Goal: Use online tool/utility: Use online tool/utility

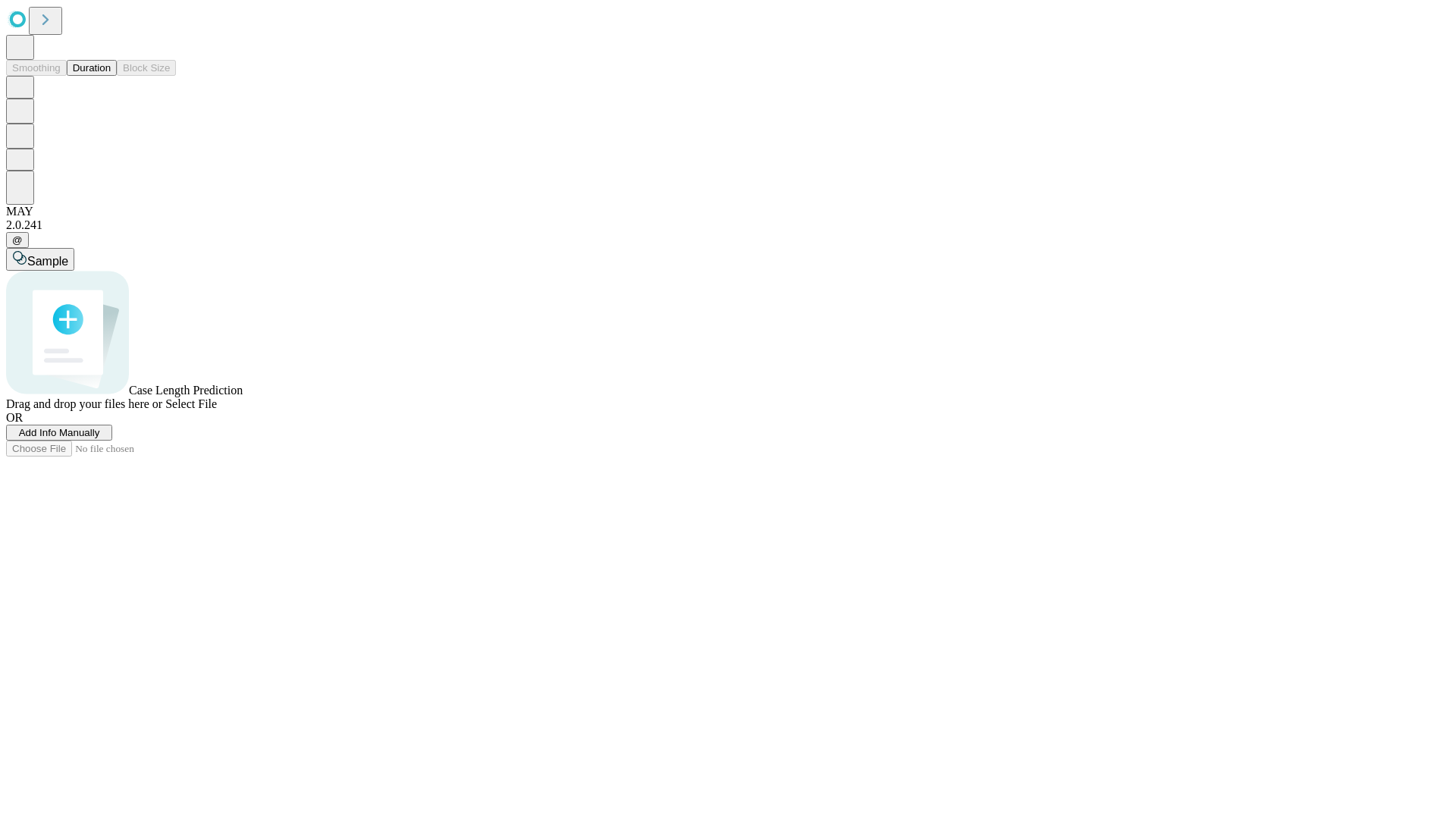
click at [110, 76] on button "Duration" at bounding box center [92, 68] width 50 height 16
click at [100, 438] on span "Add Info Manually" at bounding box center [59, 433] width 81 height 12
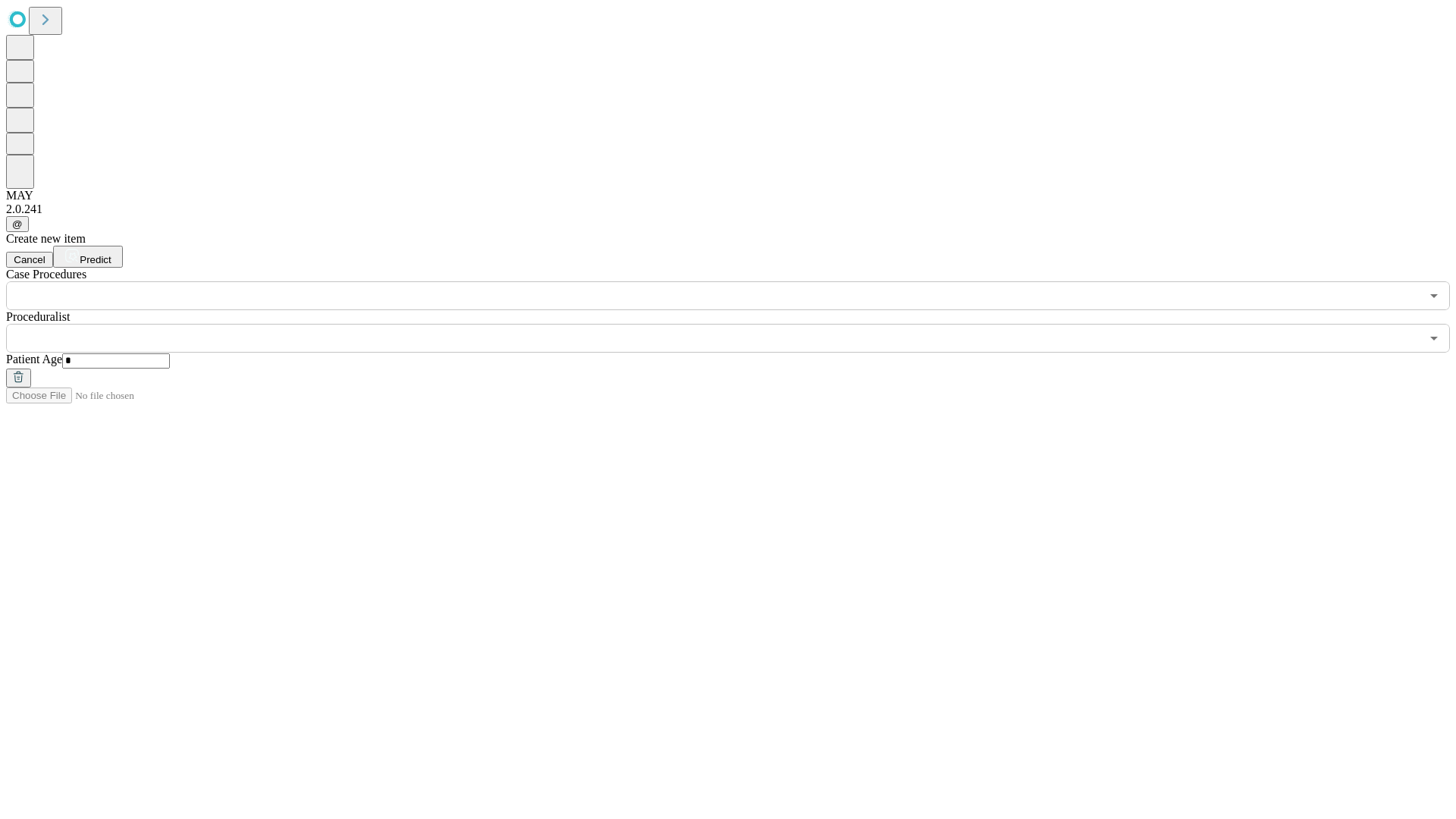
type input "*"
click at [739, 324] on input "text" at bounding box center [713, 337] width 1415 height 29
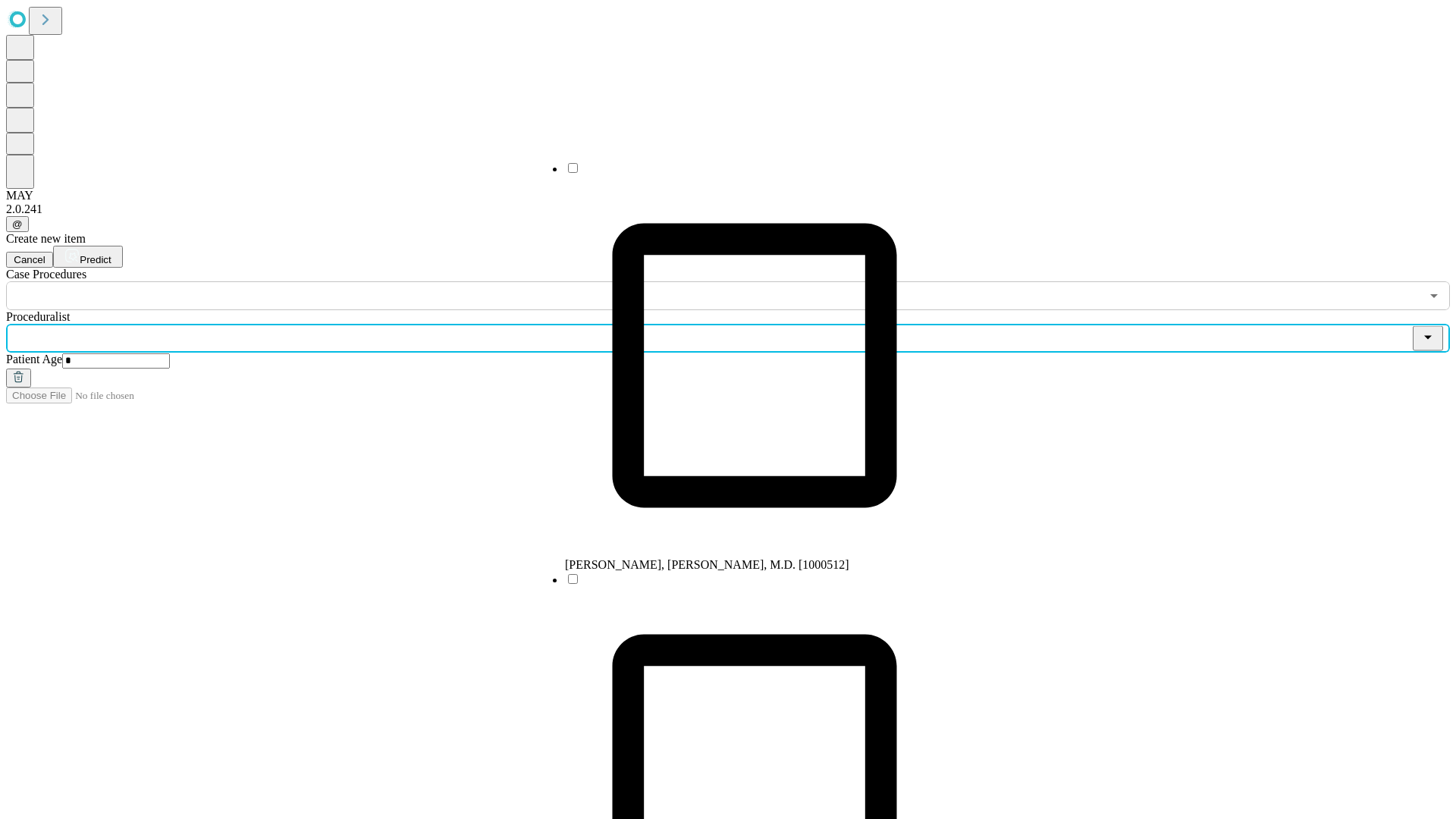
click at [740, 174] on li "[PERSON_NAME], [PERSON_NAME], M.D. [1000512]" at bounding box center [755, 366] width 379 height 411
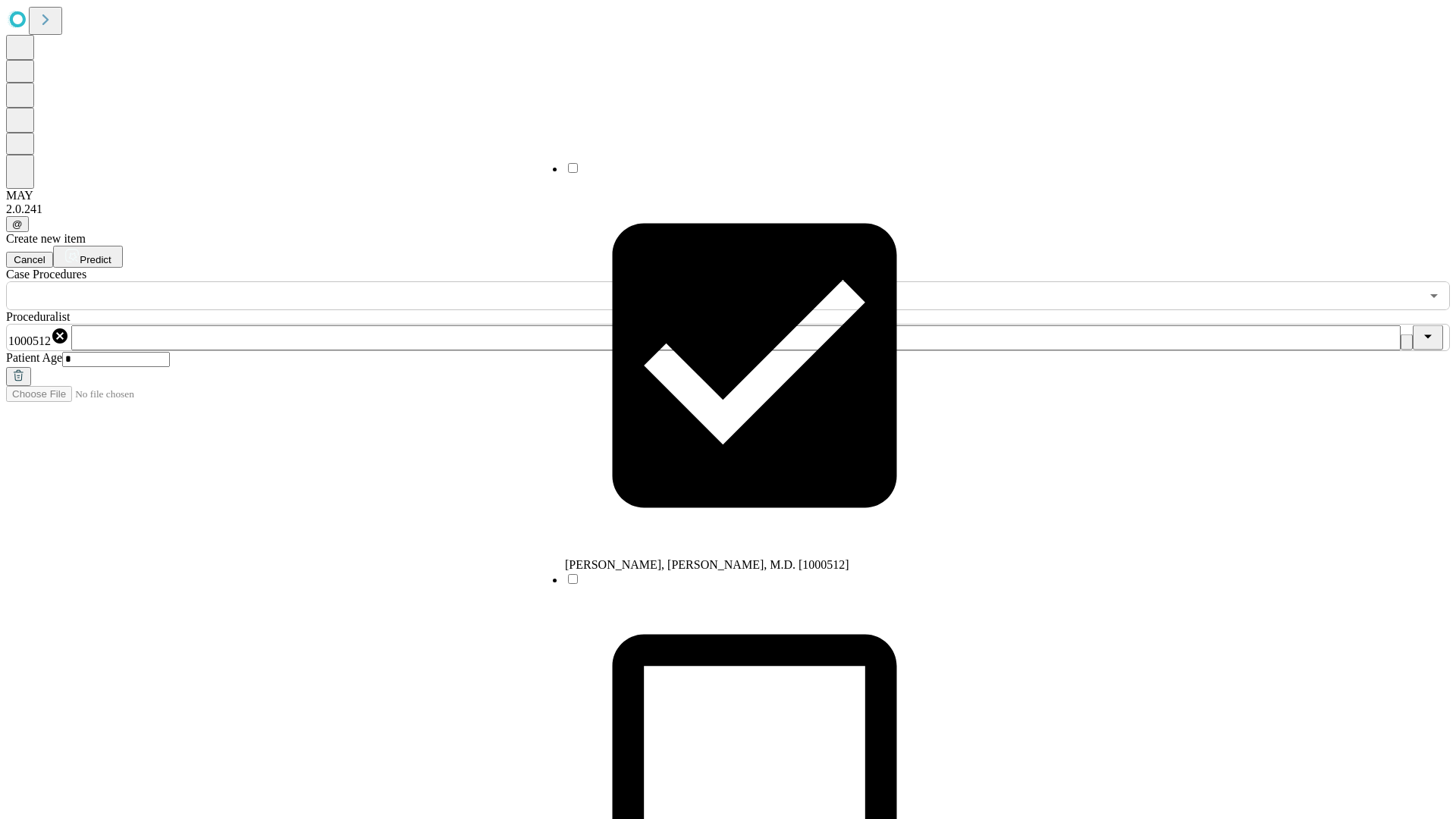
click at [319, 281] on input "text" at bounding box center [713, 295] width 1415 height 29
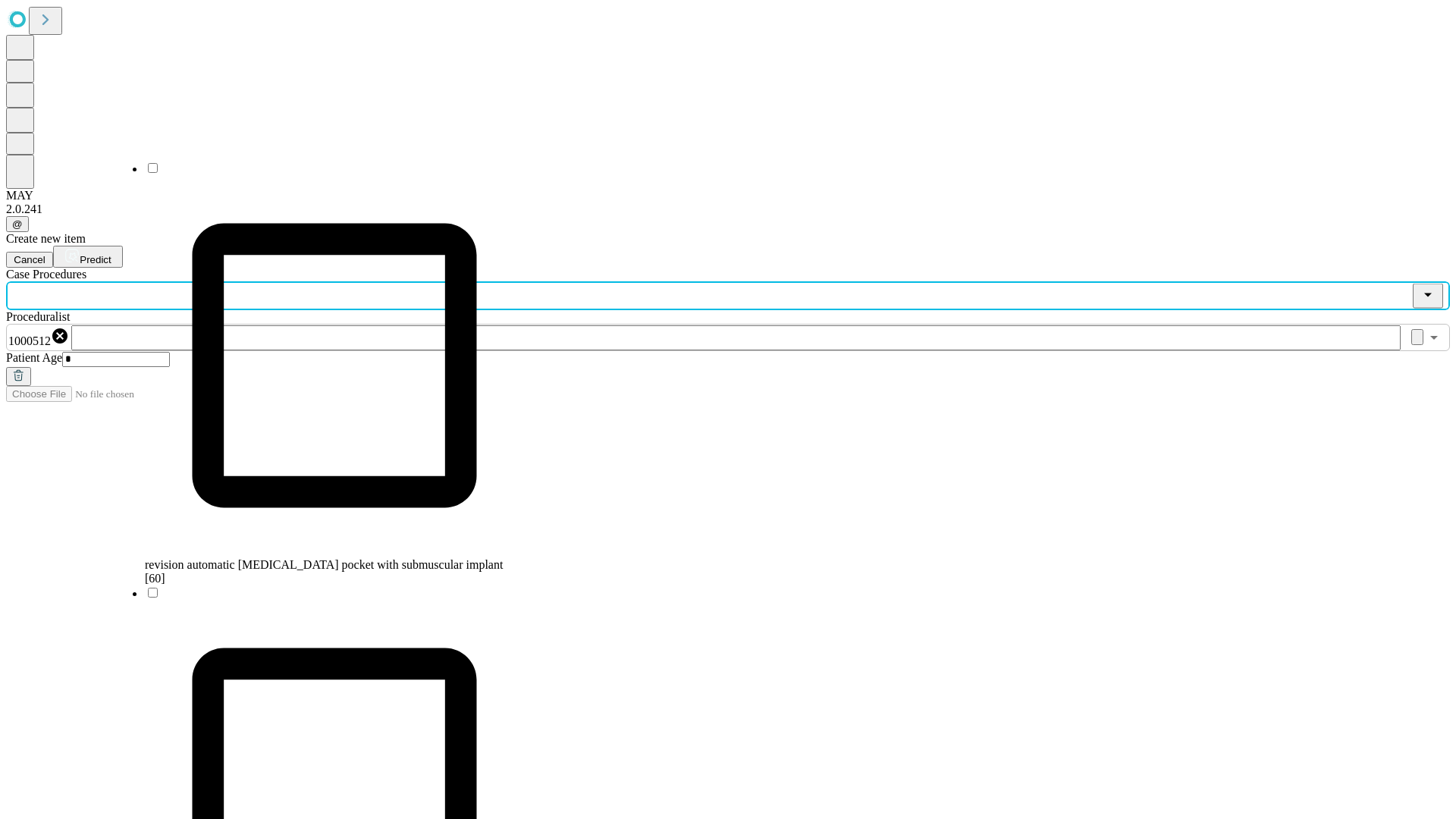
click at [320, 558] on span "revision automatic [MEDICAL_DATA] pocket with submuscular implant [60]" at bounding box center [324, 571] width 358 height 27
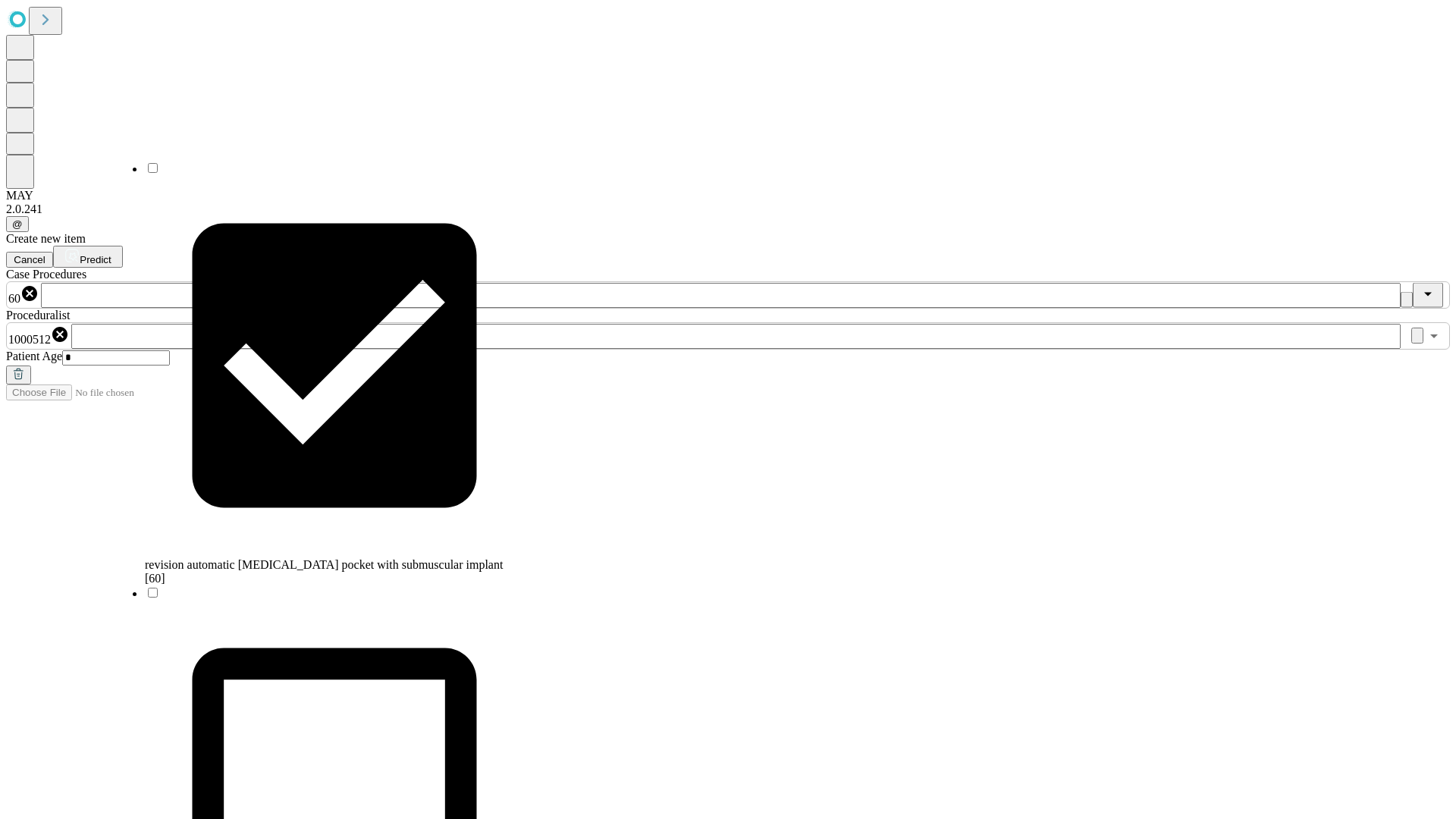
click at [110, 255] on span "Predict" at bounding box center [96, 261] width 32 height 12
